Goal: Check status: Check status

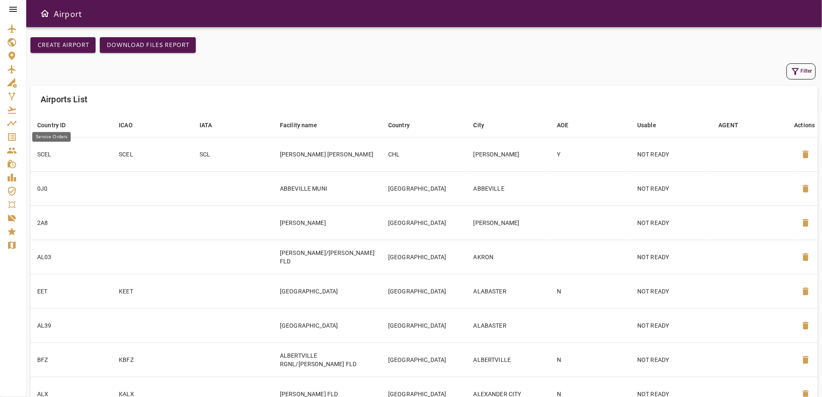
click at [8, 136] on icon "Service Orders" at bounding box center [12, 137] width 8 height 8
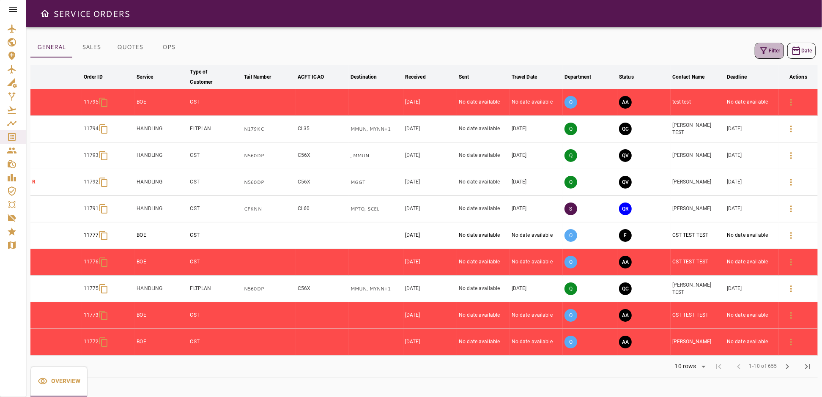
click at [774, 51] on button "Filter" at bounding box center [769, 51] width 29 height 16
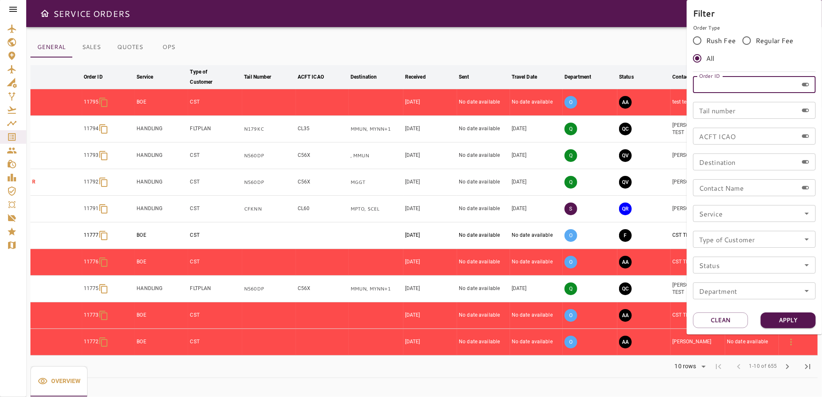
click at [731, 88] on input "Order ID" at bounding box center [745, 84] width 105 height 17
type input "*****"
click at [778, 317] on button "Apply" at bounding box center [788, 320] width 55 height 16
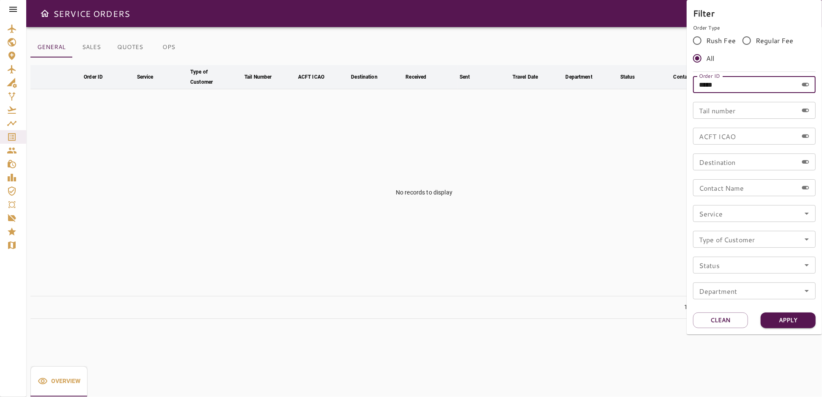
drag, startPoint x: 731, startPoint y: 88, endPoint x: 697, endPoint y: 94, distance: 34.1
click at [697, 94] on div "Order ID ***** Order ID Tail number Tail number ACFT ICAO ACFT ICAO Destination…" at bounding box center [754, 191] width 123 height 230
click at [517, 192] on div at bounding box center [411, 198] width 822 height 397
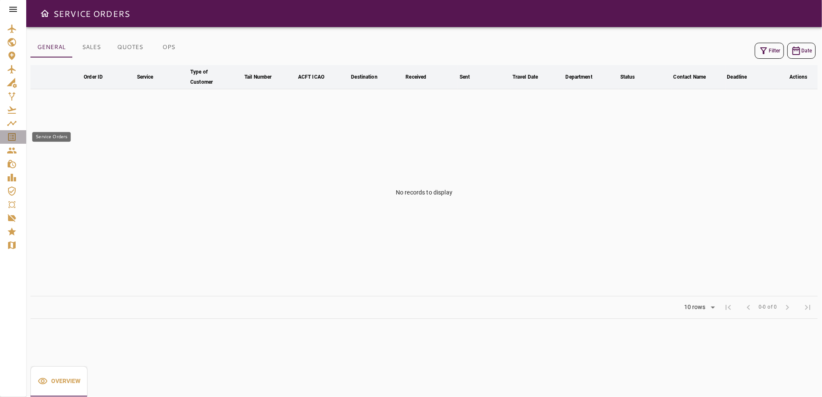
click at [8, 138] on icon "Service Orders" at bounding box center [12, 137] width 10 height 10
click at [8, 135] on icon "Service Orders" at bounding box center [12, 137] width 10 height 10
click at [10, 121] on icon "Waypoints" at bounding box center [12, 123] width 10 height 10
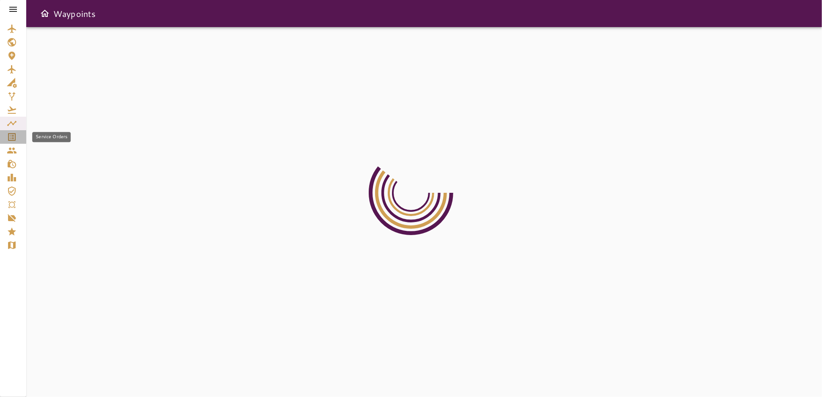
click at [12, 138] on icon "Service Orders" at bounding box center [12, 137] width 8 height 8
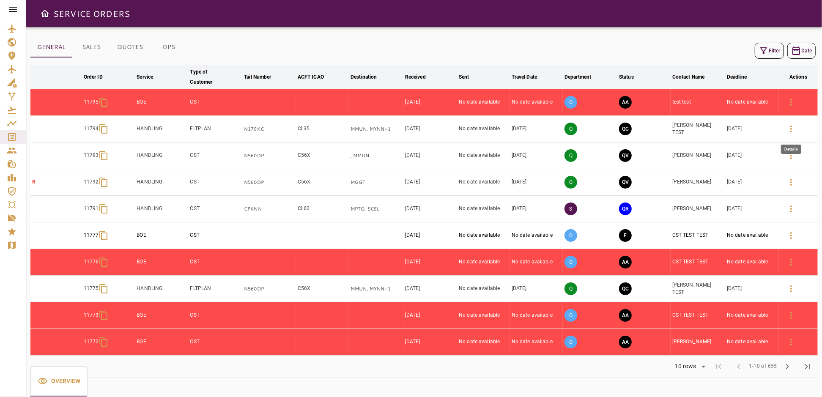
click at [796, 130] on icon "button" at bounding box center [791, 129] width 10 height 10
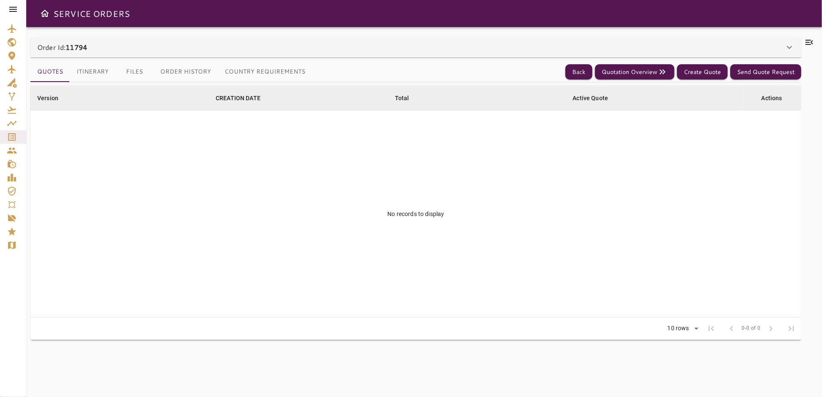
click at [95, 52] on div "Order Id: 11794" at bounding box center [410, 47] width 747 height 10
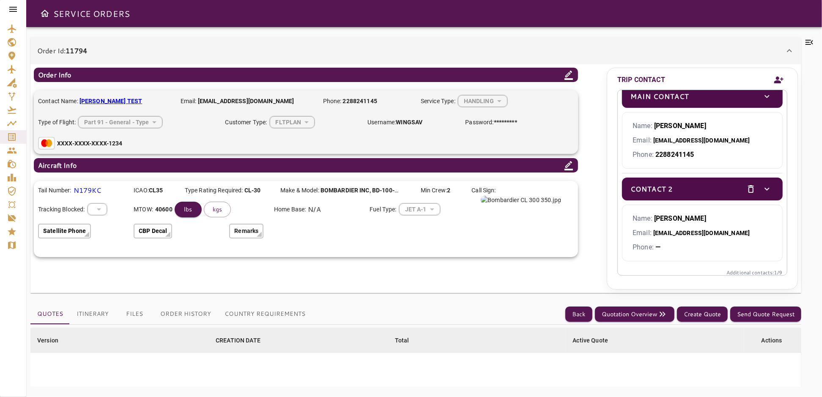
scroll to position [14, 0]
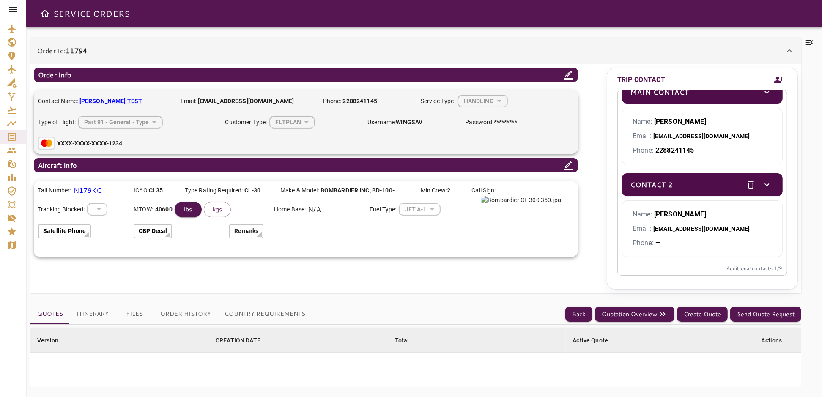
click at [794, 50] on icon at bounding box center [789, 51] width 10 height 10
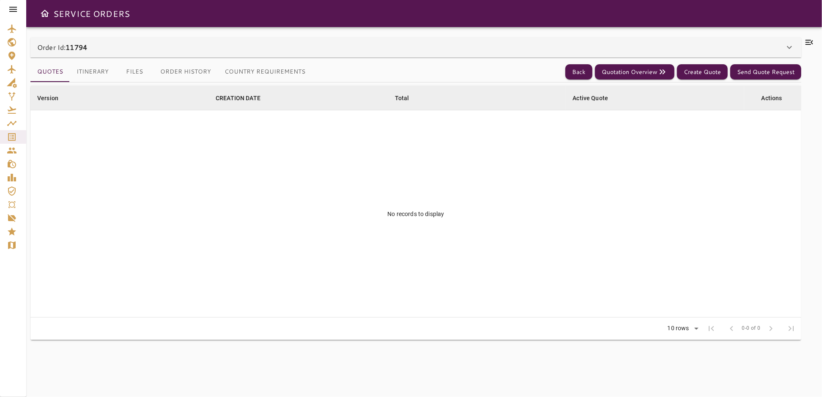
click at [87, 71] on button "Itinerary" at bounding box center [93, 72] width 46 height 20
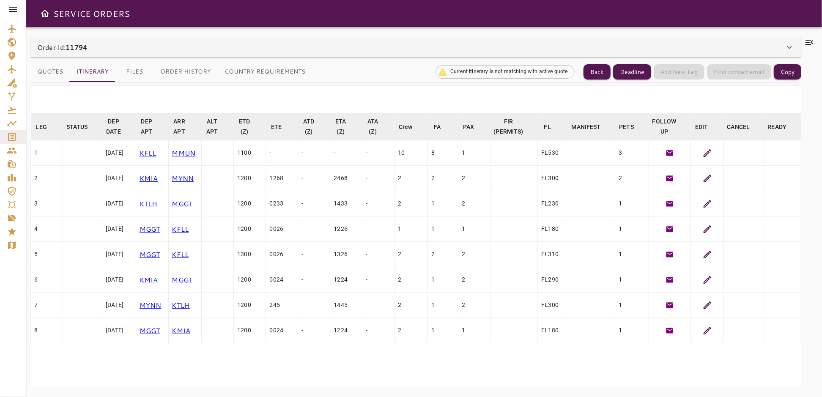
click at [173, 69] on button "Order History" at bounding box center [185, 72] width 64 height 20
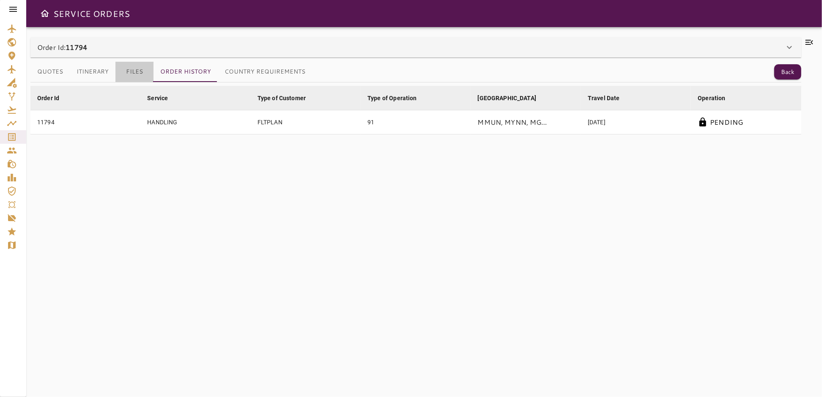
click at [137, 70] on button "Files" at bounding box center [134, 72] width 38 height 20
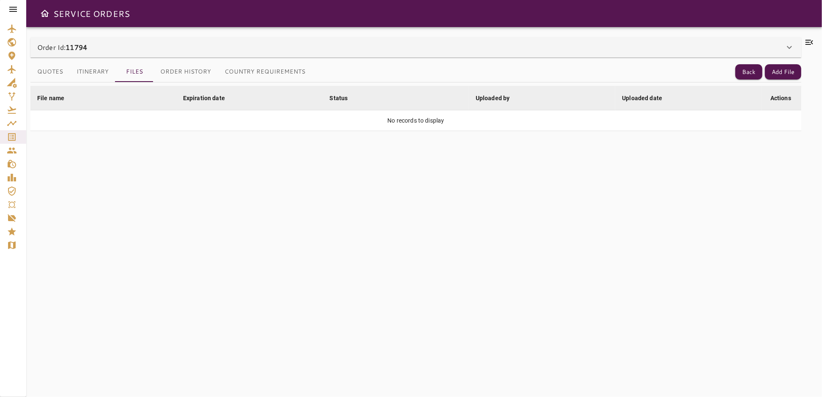
click at [90, 73] on button "Itinerary" at bounding box center [93, 72] width 46 height 20
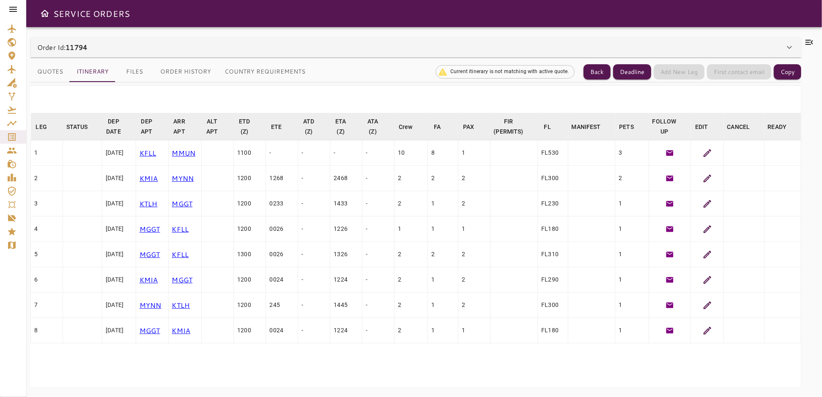
click at [703, 152] on icon at bounding box center [707, 153] width 8 height 8
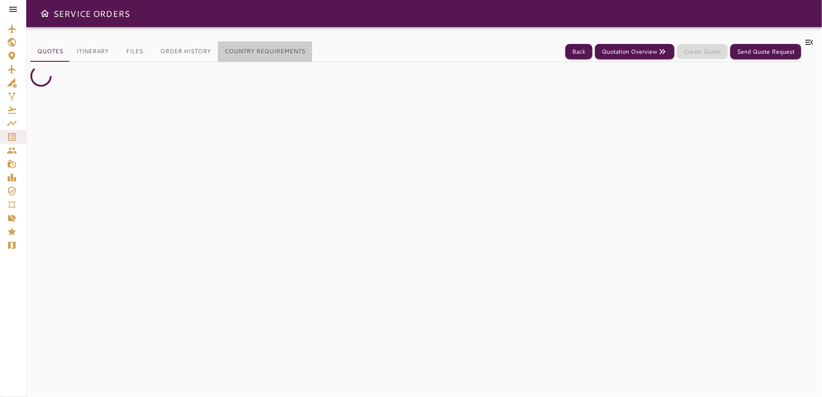
click at [229, 50] on button "Country Requirements" at bounding box center [265, 51] width 94 height 20
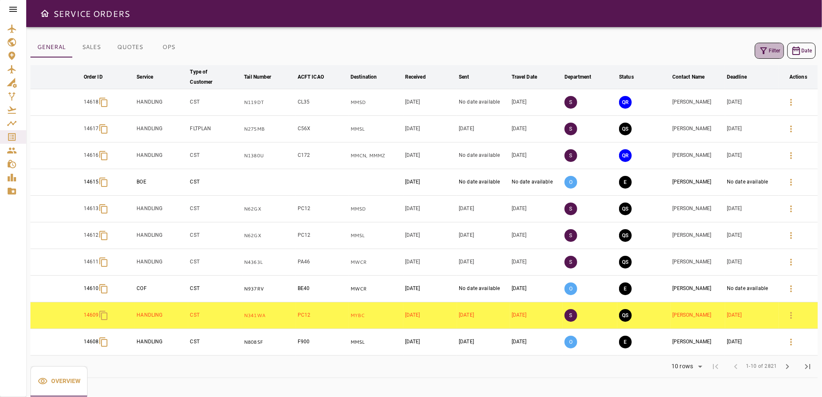
click at [769, 49] on button "Filter" at bounding box center [769, 51] width 29 height 16
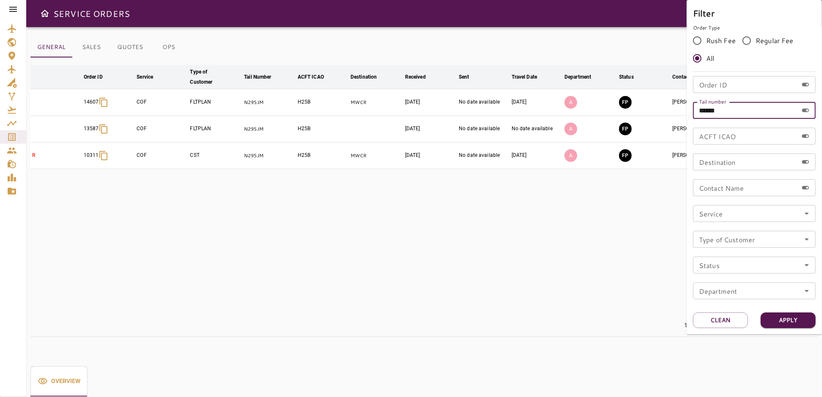
drag, startPoint x: 732, startPoint y: 112, endPoint x: 680, endPoint y: 112, distance: 51.6
click at [680, 112] on div "Filter Order Type Rush Fee Regular Fee All Order ID Order ID Tail number ******…" at bounding box center [411, 198] width 822 height 397
click at [693, 86] on input "Order ID" at bounding box center [745, 84] width 105 height 17
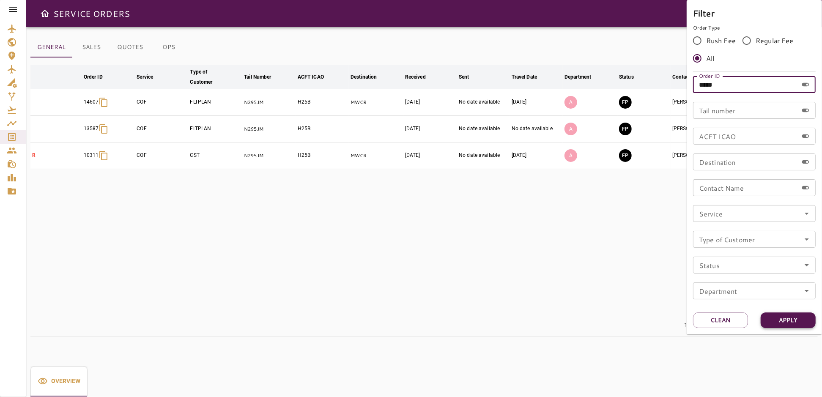
type input "*****"
click at [794, 325] on button "Apply" at bounding box center [788, 320] width 55 height 16
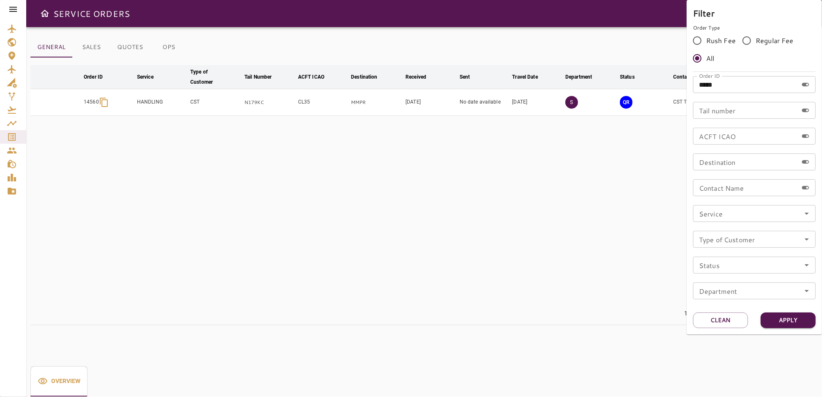
click at [584, 258] on div at bounding box center [411, 198] width 822 height 397
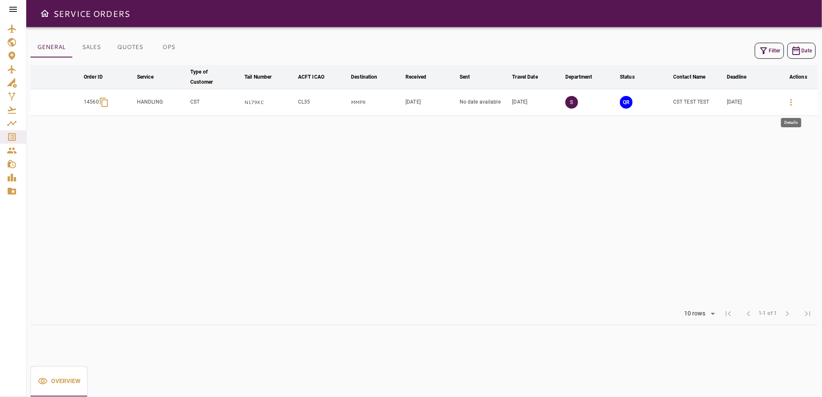
click at [787, 103] on icon "button" at bounding box center [791, 102] width 10 height 10
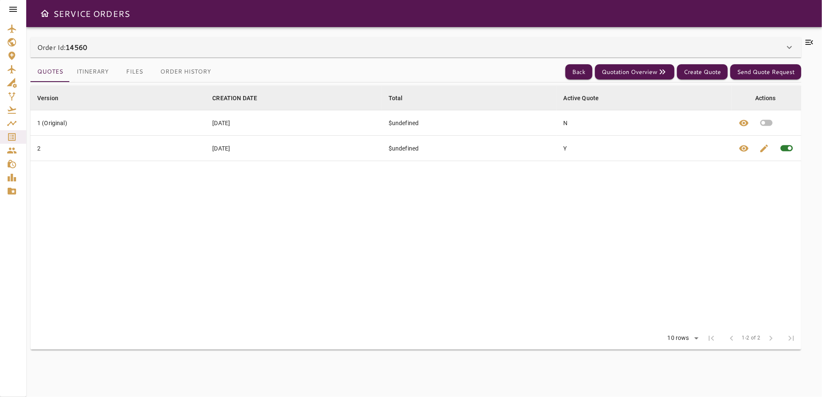
click at [175, 69] on button "Order History" at bounding box center [185, 72] width 64 height 20
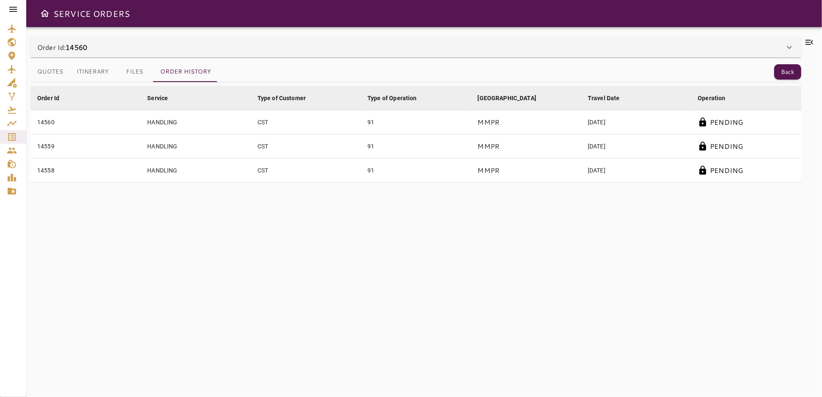
click at [55, 74] on button "Quotes" at bounding box center [49, 72] width 39 height 20
